Goal: Find specific page/section: Find specific page/section

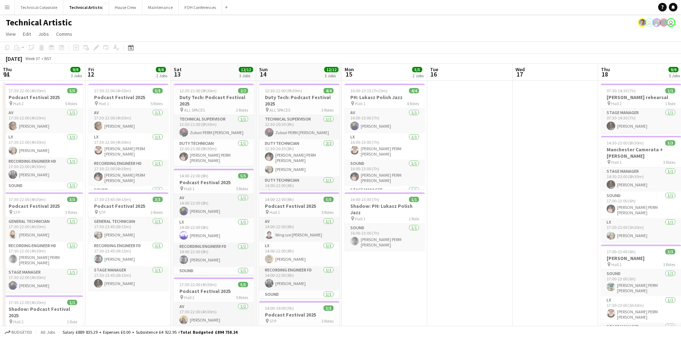
scroll to position [0, 240]
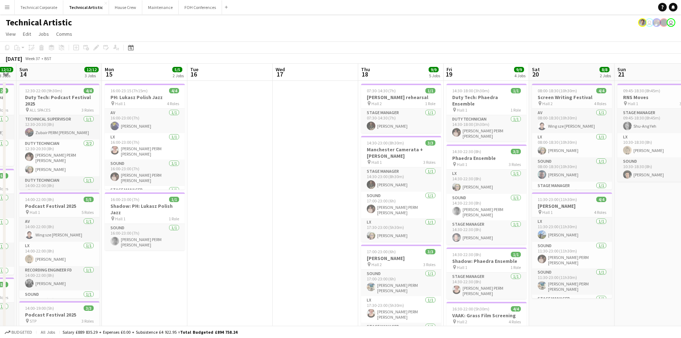
click at [287, 185] on app-date-cell at bounding box center [315, 305] width 85 height 448
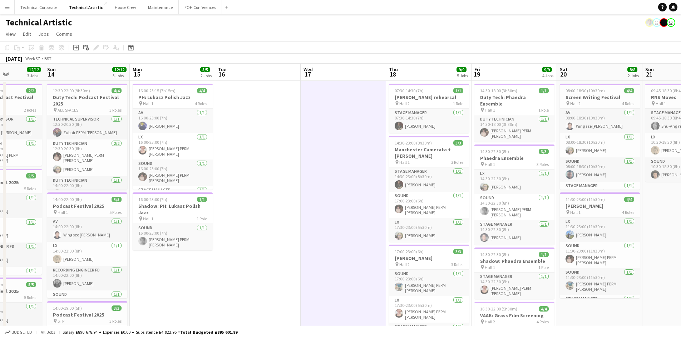
scroll to position [0, 219]
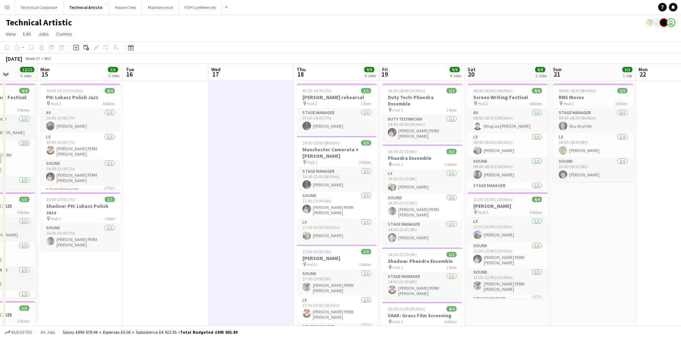
drag, startPoint x: 313, startPoint y: 157, endPoint x: 249, endPoint y: 161, distance: 64.5
click at [249, 161] on app-calendar-viewport "Fri 12 8/8 2 Jobs Sat 13 12/12 3 Jobs Sun 14 12/12 3 Jobs Mon 15 5/5 2 Jobs Tue…" at bounding box center [340, 296] width 681 height 465
drag, startPoint x: 241, startPoint y: 128, endPoint x: 74, endPoint y: 128, distance: 167.1
click at [75, 128] on app-calendar-viewport "Fri 12 8/8 2 Jobs Sat 13 12/12 3 Jobs Sun 14 12/12 3 Jobs Mon 15 5/5 2 Jobs Tue…" at bounding box center [340, 296] width 681 height 465
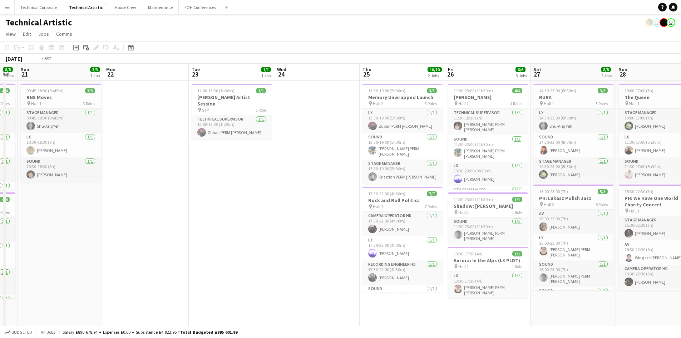
drag, startPoint x: 357, startPoint y: 192, endPoint x: 0, endPoint y: 192, distance: 357.0
click at [2, 192] on app-calendar-viewport "Thu 18 9/9 5 Jobs Fri 19 9/9 4 Jobs Sat 20 8/8 2 Jobs Sun 21 3/3 1 Job Mon 22 T…" at bounding box center [340, 296] width 681 height 465
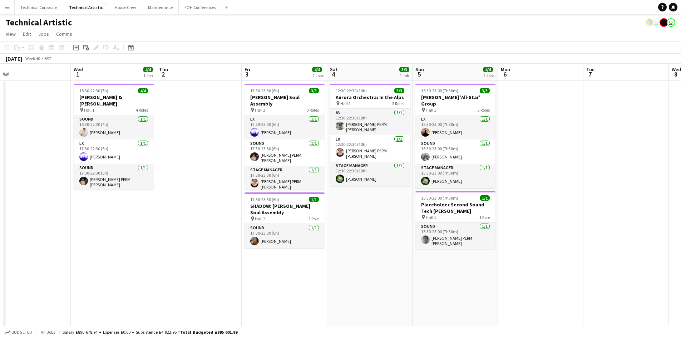
drag, startPoint x: 387, startPoint y: 209, endPoint x: 1, endPoint y: 199, distance: 385.4
click at [0, 200] on app-calendar-viewport "Sun 28 11/11 2 Jobs Mon 29 Tue 30 Wed 1 4/4 1 Job Thu 2 Fri 3 4/4 2 Jobs Sat 4 …" at bounding box center [340, 296] width 681 height 465
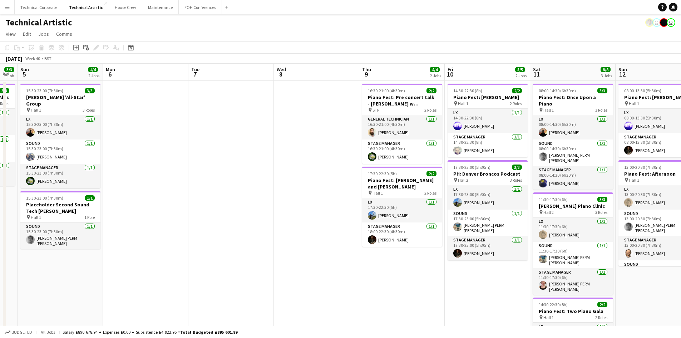
scroll to position [0, 257]
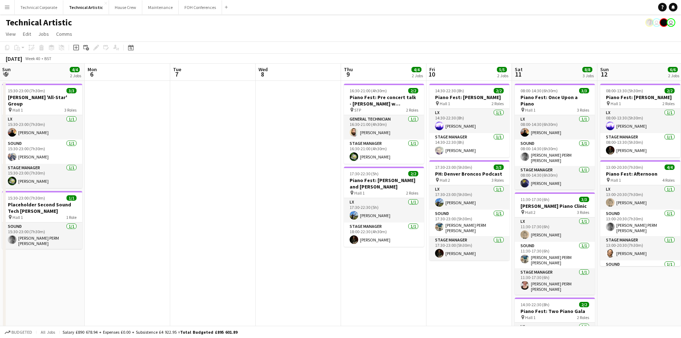
drag, startPoint x: 513, startPoint y: 192, endPoint x: 100, endPoint y: 203, distance: 413.7
click at [100, 203] on app-calendar-viewport "Thu 2 Fri 3 4/4 2 Jobs Sat 4 3/3 1 Job Sun 5 4/4 2 Jobs Mon 6 Tue 7 Wed 8 Thu 9…" at bounding box center [340, 296] width 681 height 465
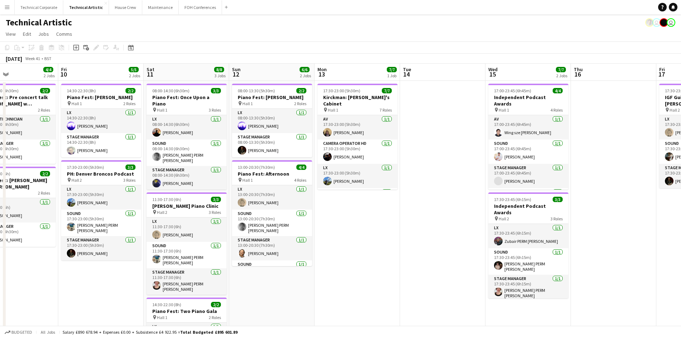
drag, startPoint x: 377, startPoint y: 199, endPoint x: 48, endPoint y: 199, distance: 329.1
click at [48, 199] on app-calendar-viewport "Tue 7 Wed 8 Thu 9 4/4 2 Jobs Fri 10 5/5 2 Jobs Sat 11 8/8 3 Jobs Sun 12 6/6 2 J…" at bounding box center [340, 296] width 681 height 465
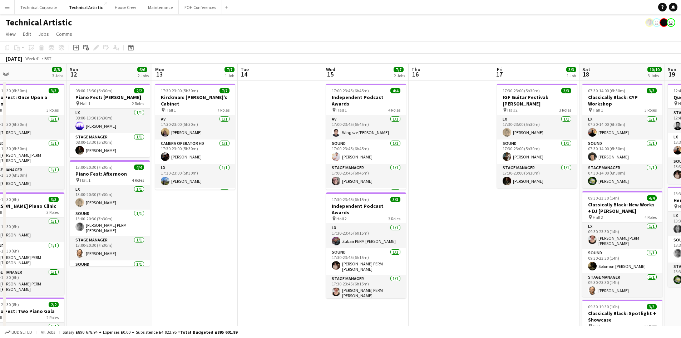
scroll to position [0, 191]
drag, startPoint x: 351, startPoint y: 194, endPoint x: 187, endPoint y: 201, distance: 163.6
click at [187, 201] on app-calendar-viewport "Thu 9 4/4 2 Jobs Fri 10 5/5 2 Jobs Sat 11 8/8 3 Jobs Sun 12 6/6 2 Jobs Mon 13 7…" at bounding box center [340, 296] width 681 height 465
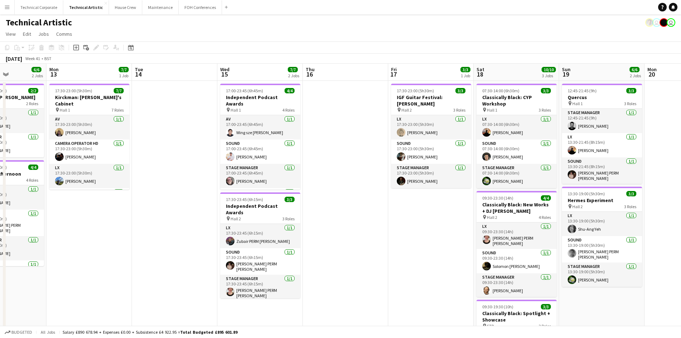
scroll to position [0, 215]
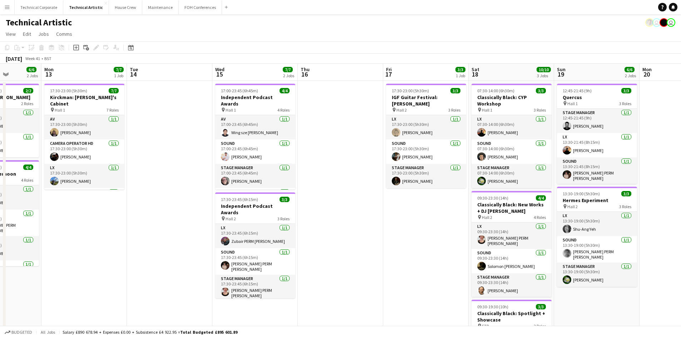
drag, startPoint x: 484, startPoint y: 204, endPoint x: 375, endPoint y: 217, distance: 110.7
click at [375, 217] on app-calendar-viewport "Fri 10 5/5 2 Jobs Sat 11 8/8 3 Jobs Sun 12 6/6 2 Jobs Mon 13 7/7 1 Job Tue 14 W…" at bounding box center [340, 296] width 681 height 465
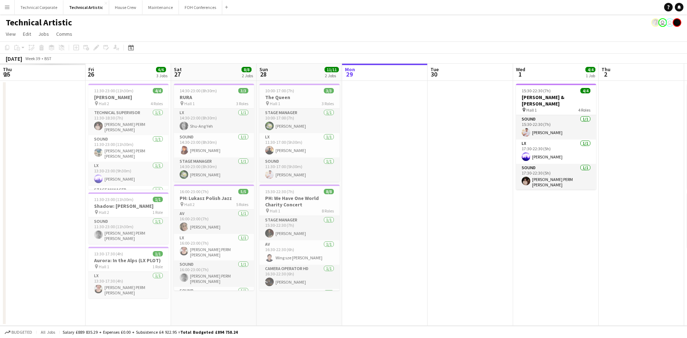
scroll to position [0, 250]
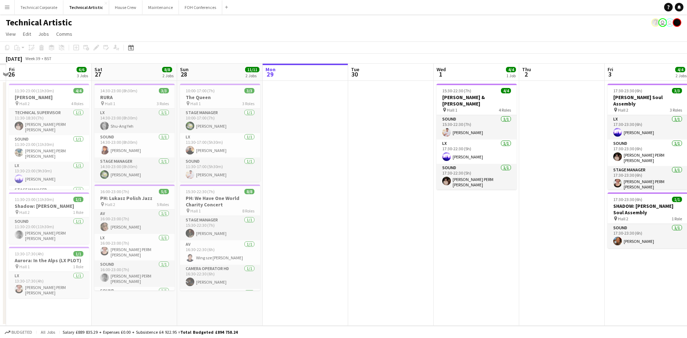
drag, startPoint x: 328, startPoint y: 171, endPoint x: 508, endPoint y: 182, distance: 180.3
click at [508, 182] on app-calendar-viewport "Tue 23 Wed 24 Thu 25 Fri 26 6/6 3 Jobs Sat 27 8/8 2 Jobs Sun 28 11/11 2 Jobs Mo…" at bounding box center [343, 195] width 687 height 262
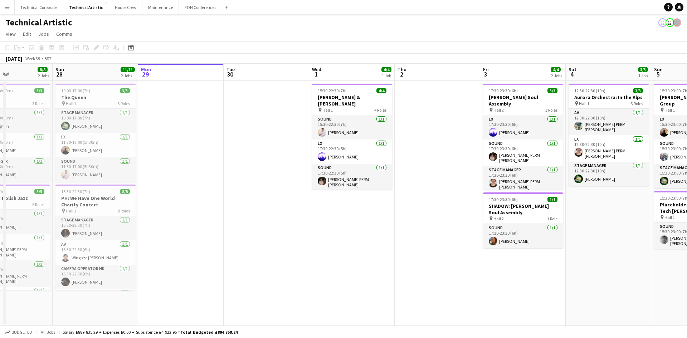
scroll to position [0, 207]
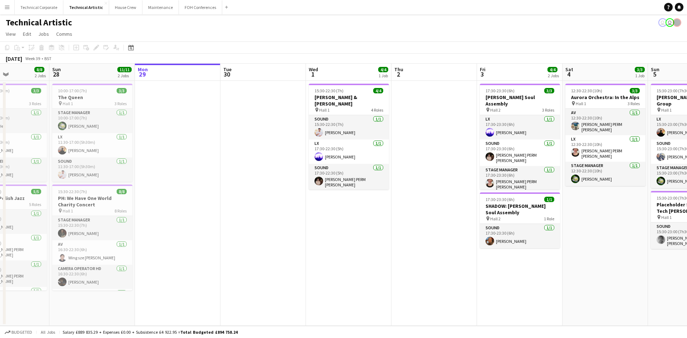
drag, startPoint x: 479, startPoint y: 175, endPoint x: 181, endPoint y: 204, distance: 300.1
click at [181, 204] on app-calendar-viewport "Thu 25 10/10 2 Jobs Fri 26 6/6 3 Jobs Sat 27 8/8 2 Jobs Sun 28 11/11 2 Jobs Mon…" at bounding box center [343, 195] width 687 height 262
